Goal: Information Seeking & Learning: Learn about a topic

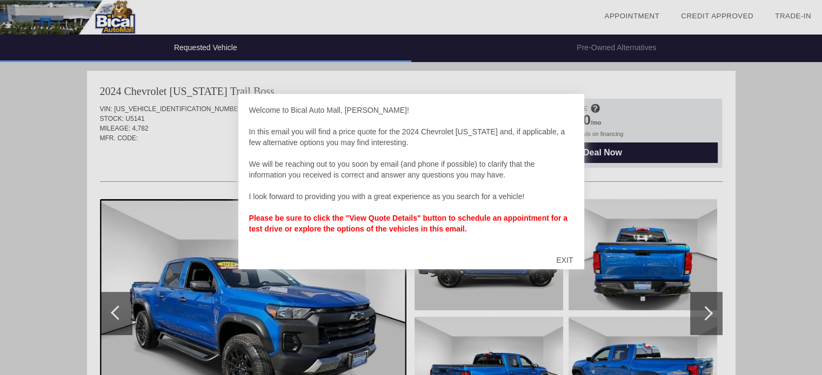
click at [563, 258] on div "EXIT" at bounding box center [564, 260] width 38 height 32
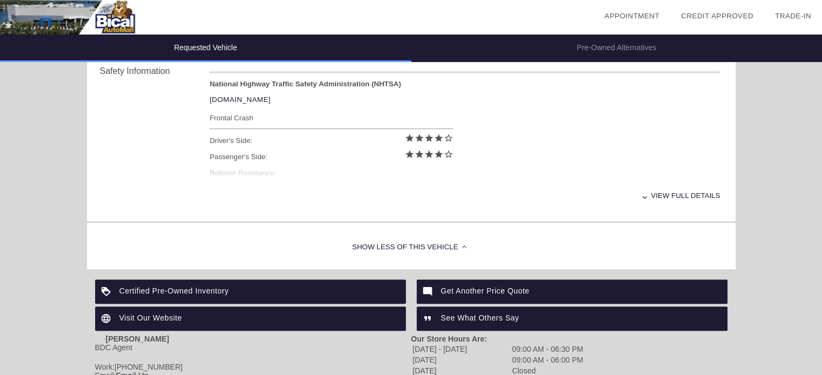
scroll to position [532, 0]
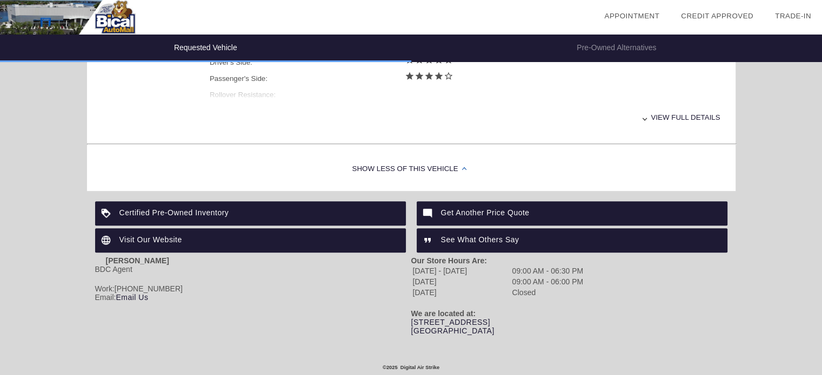
click at [650, 118] on div "View full details" at bounding box center [465, 117] width 511 height 26
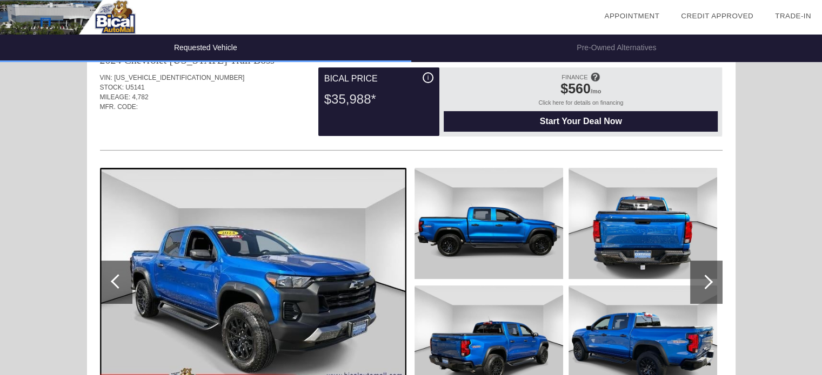
scroll to position [0, 0]
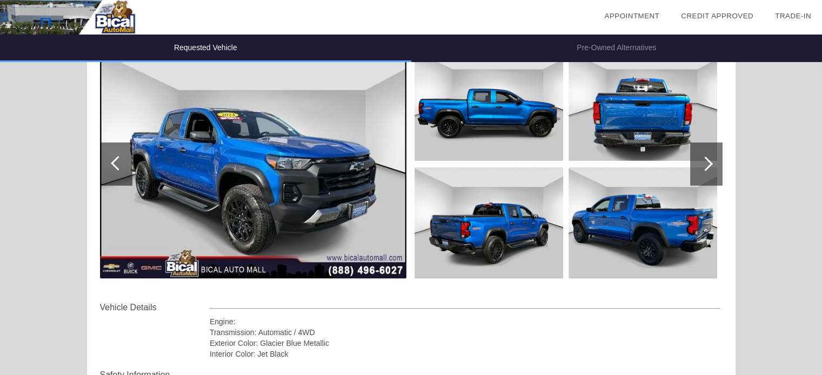
click at [241, 118] on img at bounding box center [253, 164] width 306 height 229
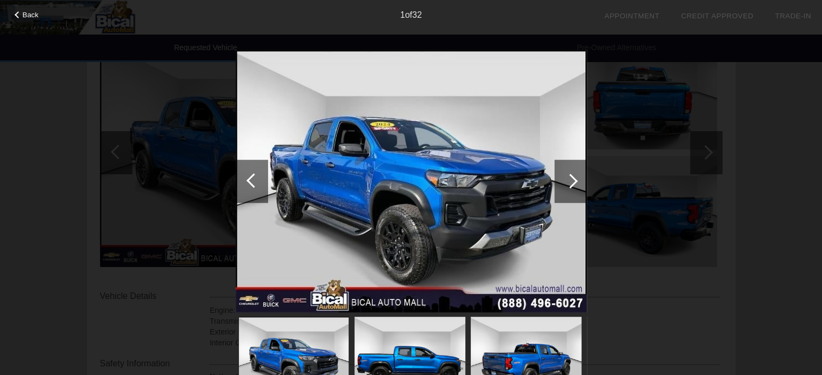
scroll to position [162, 0]
click at [571, 185] on div at bounding box center [570, 181] width 15 height 15
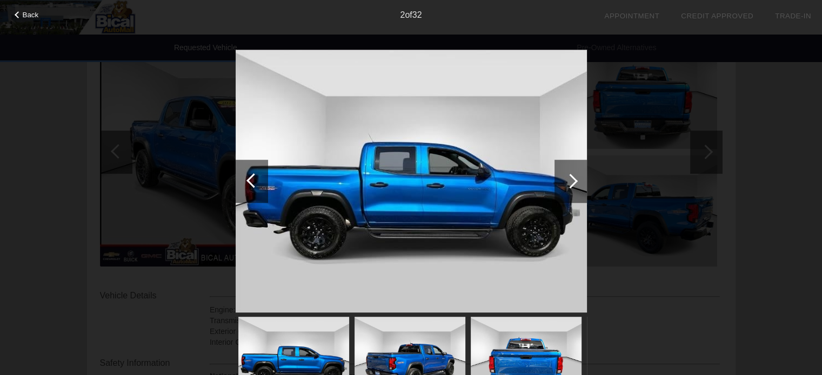
click at [571, 185] on div at bounding box center [570, 181] width 15 height 15
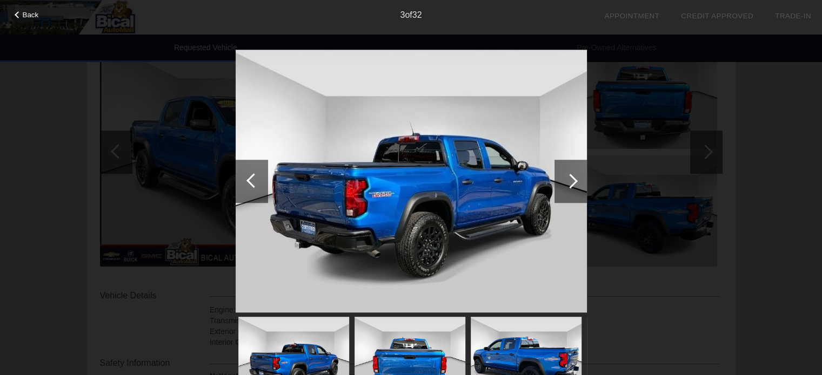
click at [571, 185] on div at bounding box center [570, 181] width 15 height 15
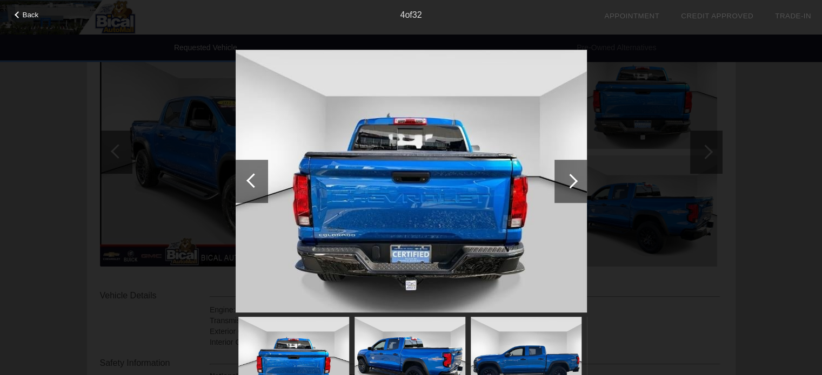
click at [571, 185] on div at bounding box center [570, 181] width 15 height 15
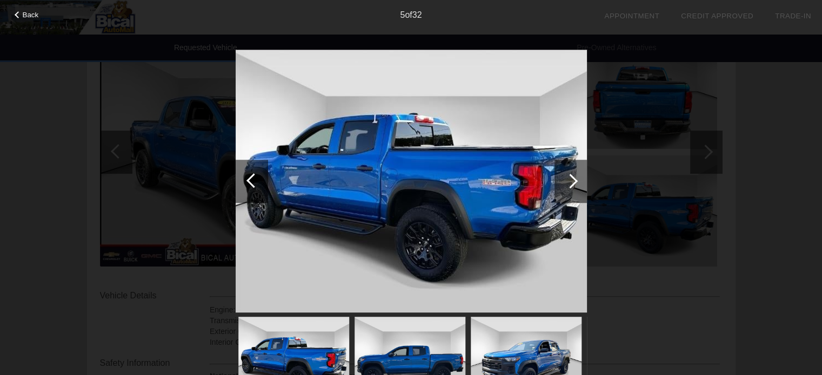
click at [571, 185] on div at bounding box center [570, 181] width 15 height 15
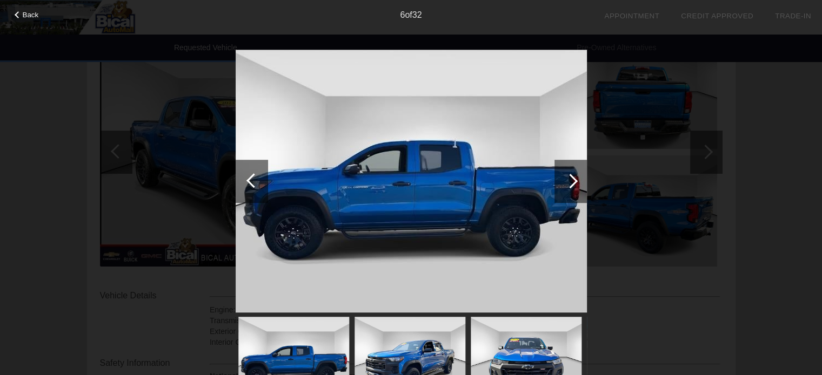
click at [571, 185] on div at bounding box center [570, 181] width 15 height 15
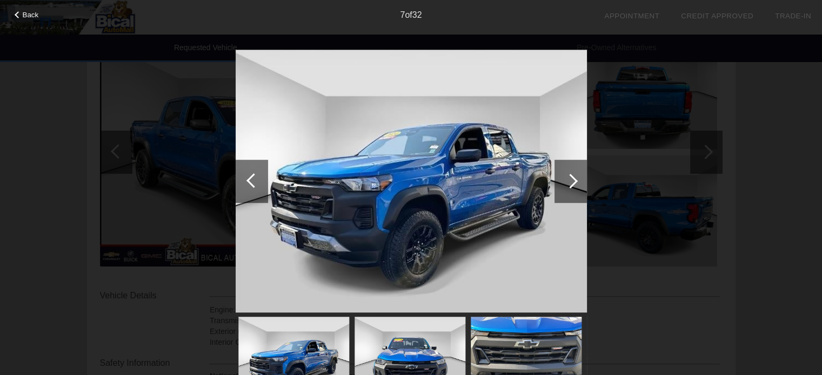
click at [571, 185] on div at bounding box center [570, 181] width 15 height 15
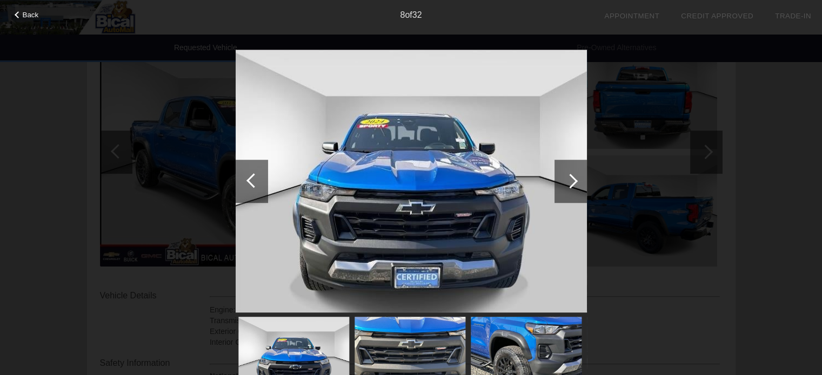
click at [571, 185] on div at bounding box center [570, 181] width 15 height 15
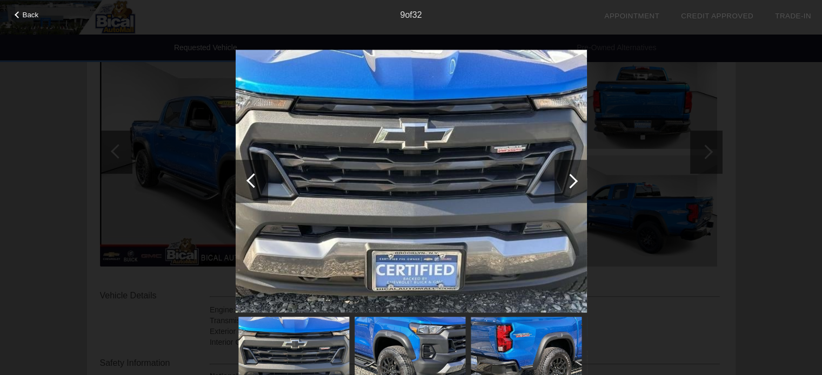
click at [571, 185] on div at bounding box center [570, 181] width 15 height 15
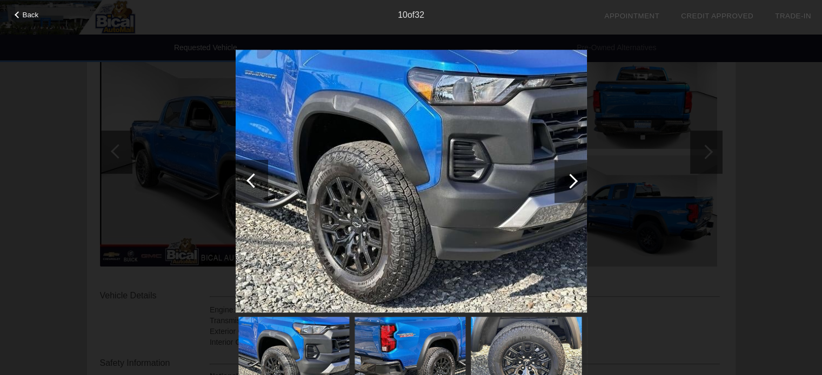
click at [571, 185] on div at bounding box center [570, 181] width 15 height 15
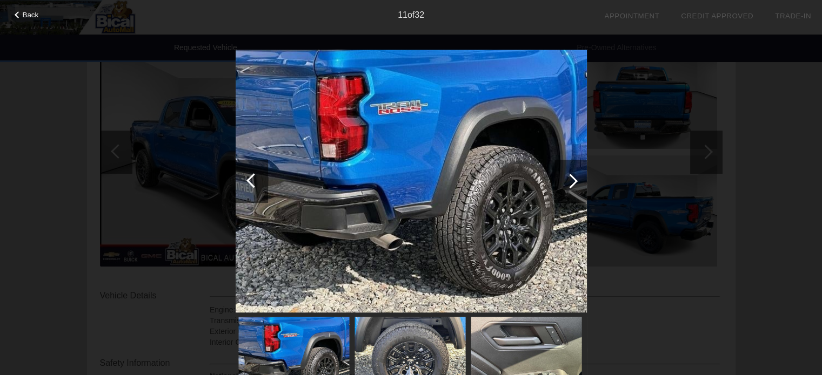
click at [571, 185] on div at bounding box center [570, 181] width 15 height 15
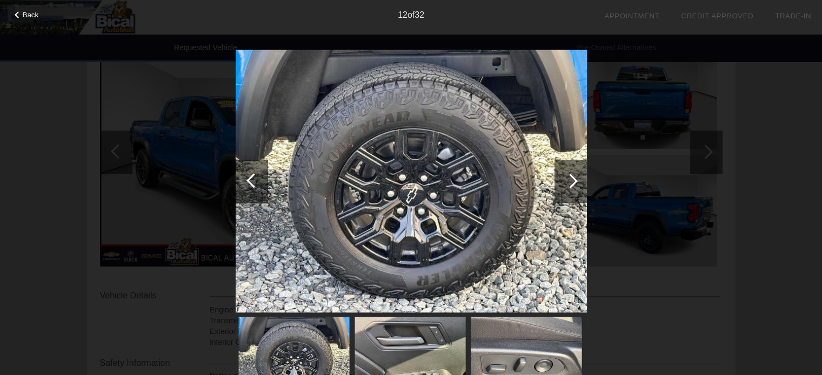
click at [571, 185] on div at bounding box center [570, 181] width 15 height 15
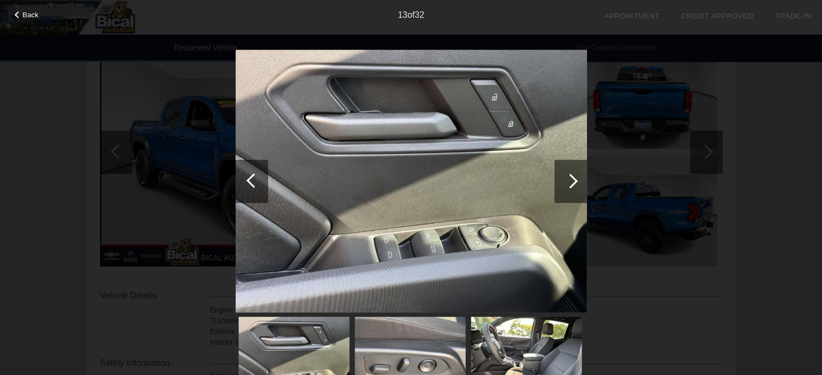
click at [571, 185] on div at bounding box center [570, 181] width 15 height 15
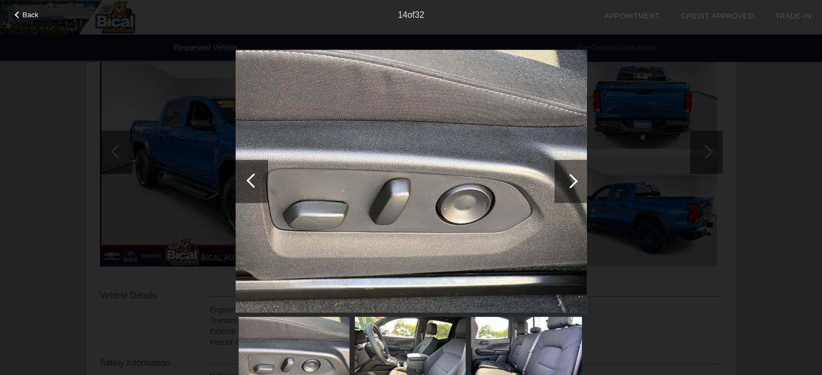
click at [571, 185] on div at bounding box center [570, 181] width 15 height 15
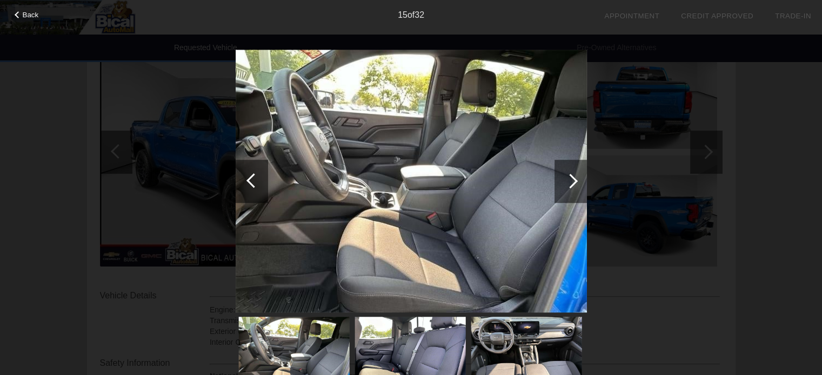
click at [571, 185] on div at bounding box center [570, 181] width 15 height 15
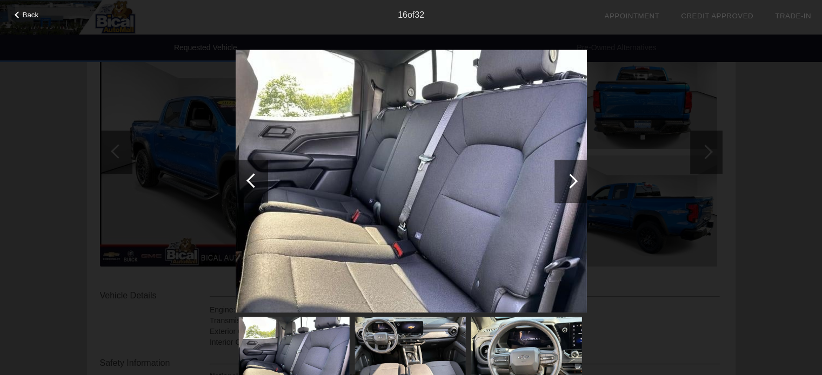
click at [571, 185] on div at bounding box center [570, 181] width 15 height 15
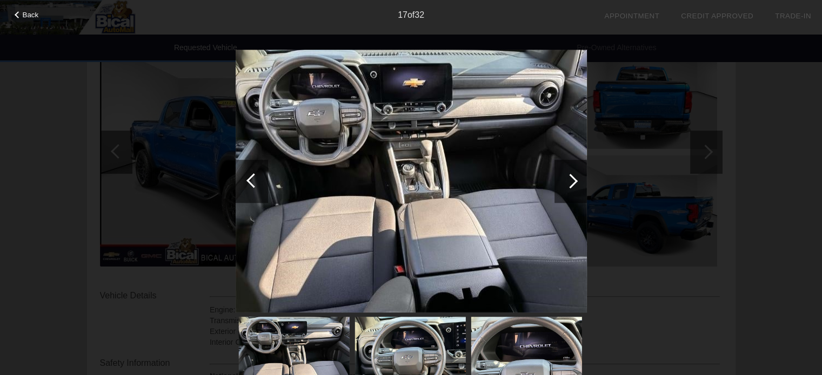
click at [571, 185] on div at bounding box center [570, 181] width 15 height 15
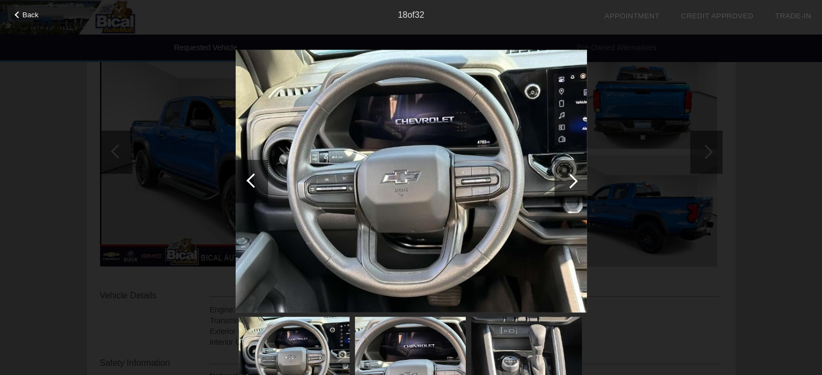
click at [571, 185] on div at bounding box center [570, 181] width 15 height 15
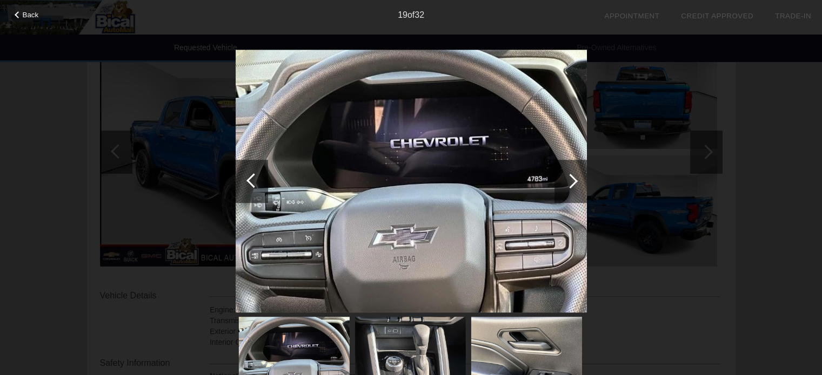
click at [571, 185] on div at bounding box center [570, 181] width 15 height 15
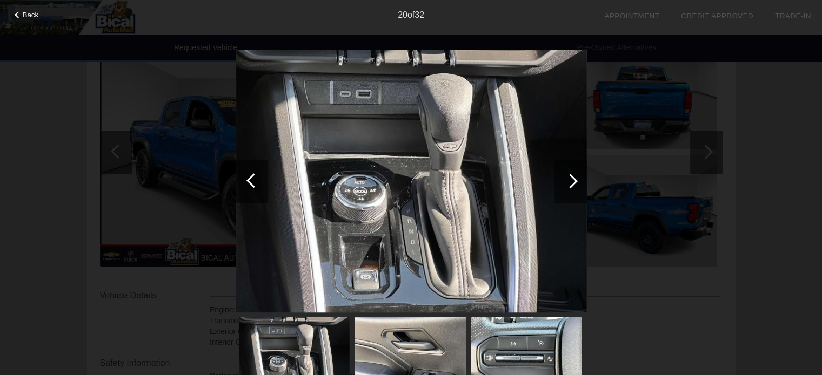
click at [571, 185] on div at bounding box center [570, 181] width 15 height 15
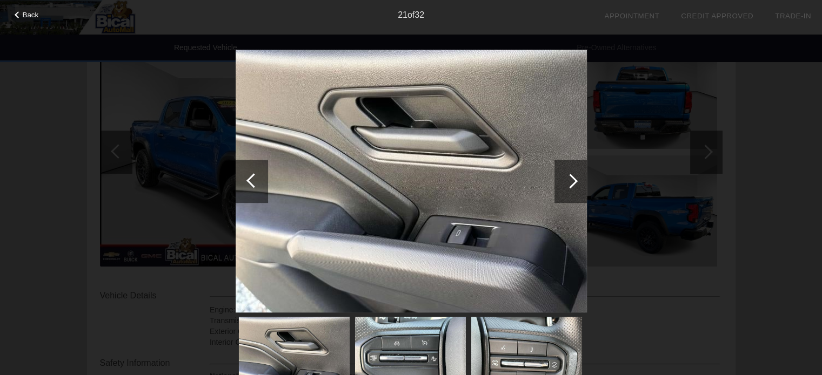
click at [571, 185] on div at bounding box center [570, 181] width 15 height 15
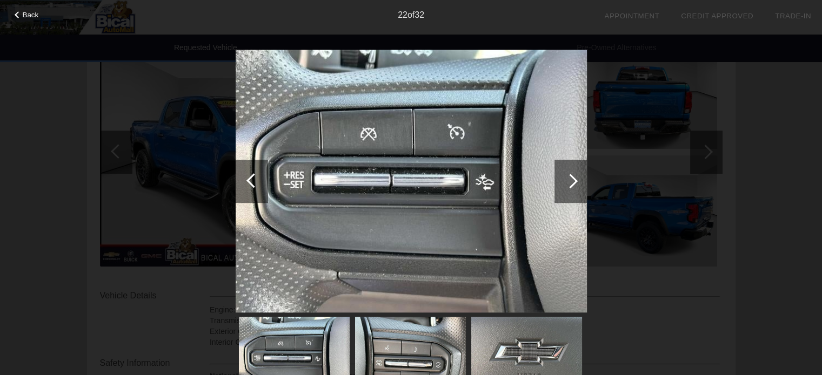
click at [571, 185] on div at bounding box center [570, 181] width 15 height 15
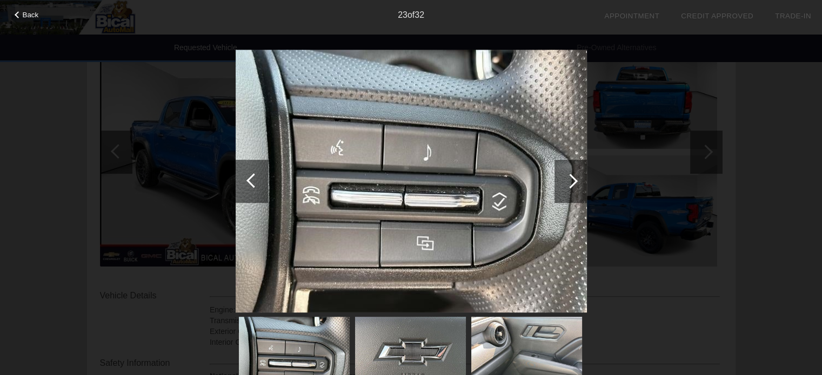
click at [571, 185] on div at bounding box center [570, 181] width 15 height 15
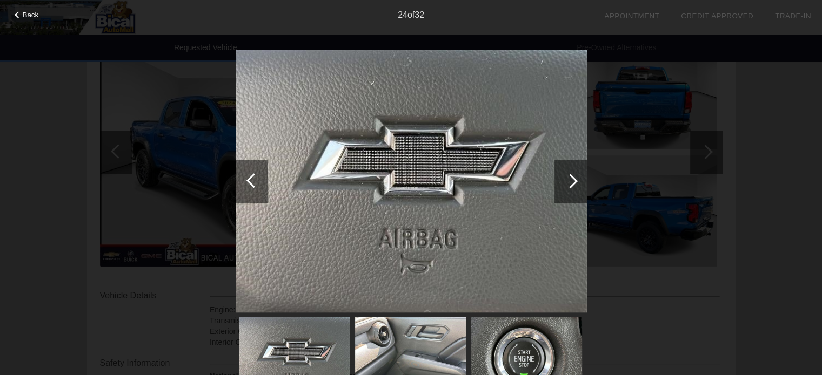
click at [571, 185] on div at bounding box center [570, 181] width 15 height 15
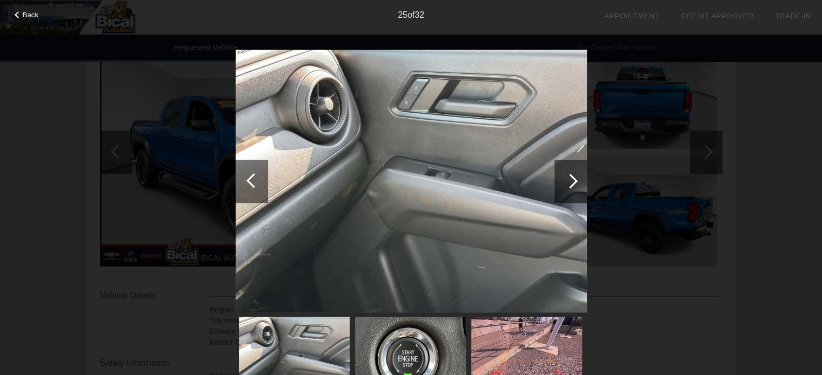
click at [571, 185] on div at bounding box center [570, 181] width 15 height 15
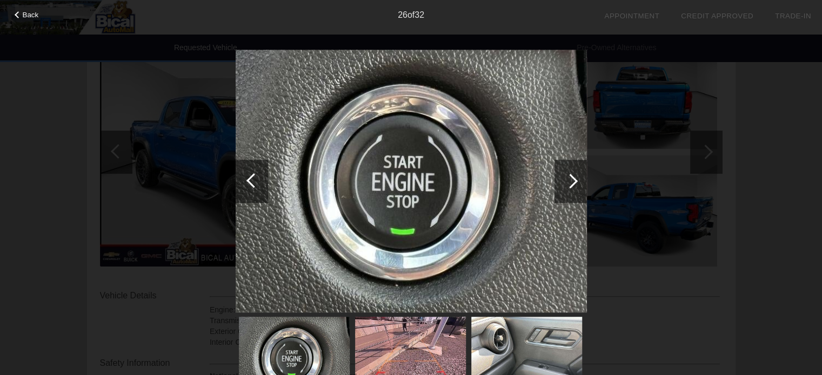
click at [571, 185] on div at bounding box center [570, 181] width 15 height 15
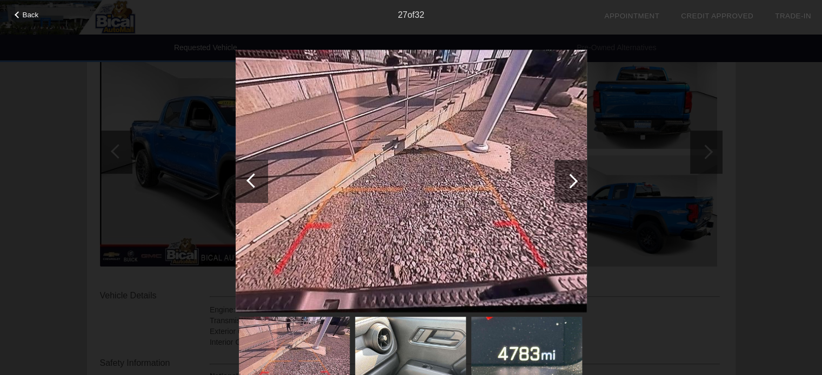
click at [571, 185] on div at bounding box center [570, 181] width 15 height 15
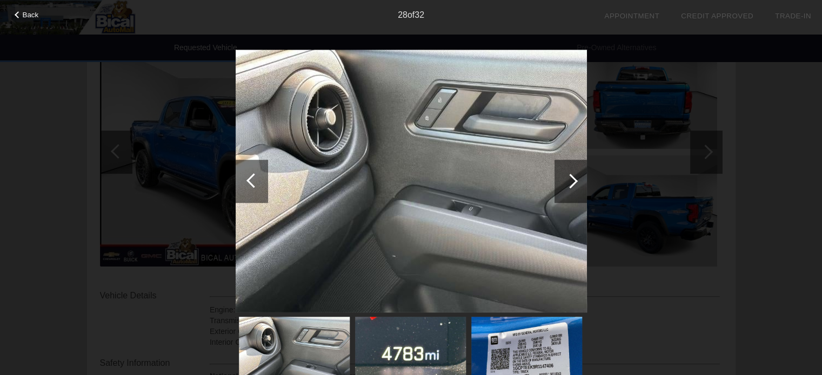
click at [571, 185] on div at bounding box center [570, 181] width 15 height 15
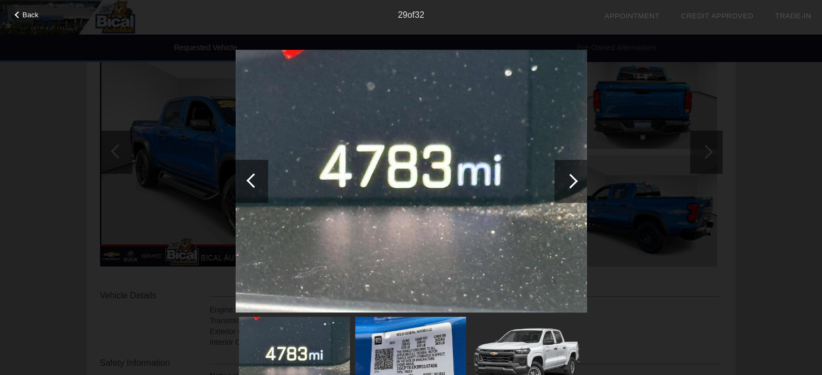
click at [571, 185] on div at bounding box center [570, 181] width 15 height 15
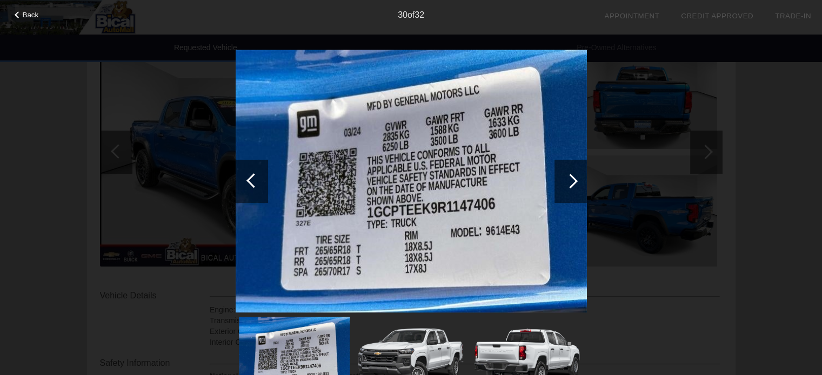
click at [571, 185] on div at bounding box center [570, 181] width 15 height 15
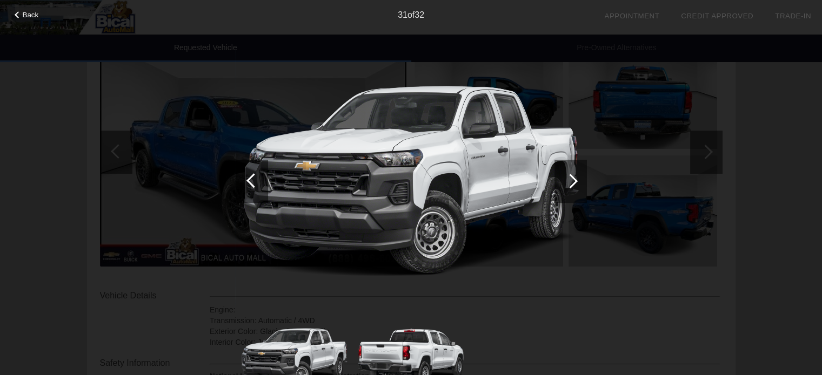
click at [571, 185] on div at bounding box center [570, 181] width 15 height 15
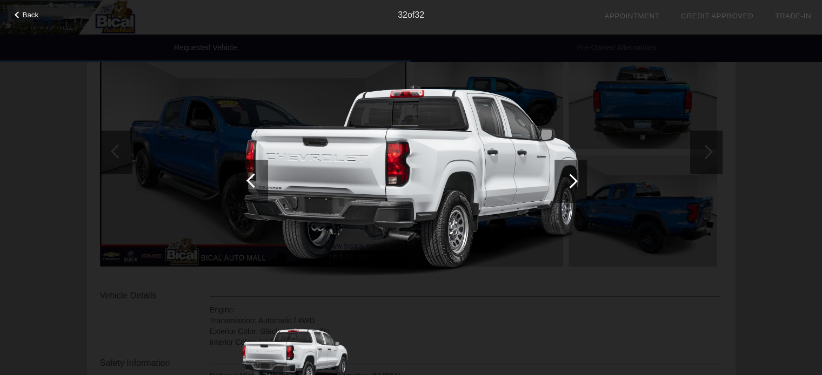
click at [571, 185] on div at bounding box center [570, 181] width 15 height 15
click at [800, 49] on div "Back 32 of 32" at bounding box center [411, 187] width 822 height 375
click at [24, 8] on div "32 of 32" at bounding box center [411, 11] width 822 height 22
click at [13, 12] on div "Back" at bounding box center [27, 13] width 54 height 5
